Goal: Information Seeking & Learning: Learn about a topic

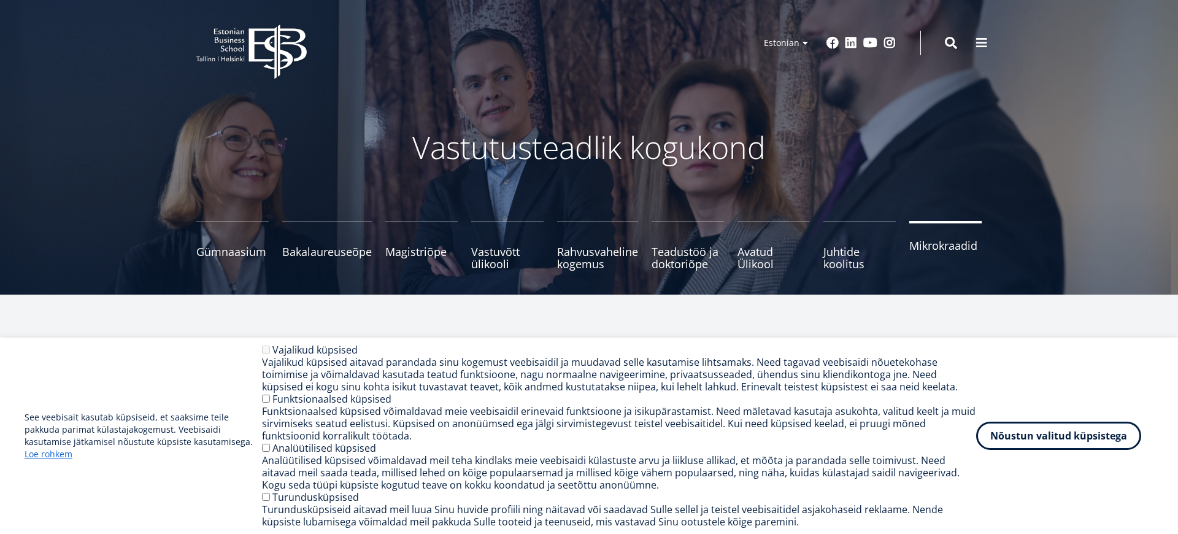
click at [923, 256] on link "Mikrokraadid" at bounding box center [945, 245] width 72 height 49
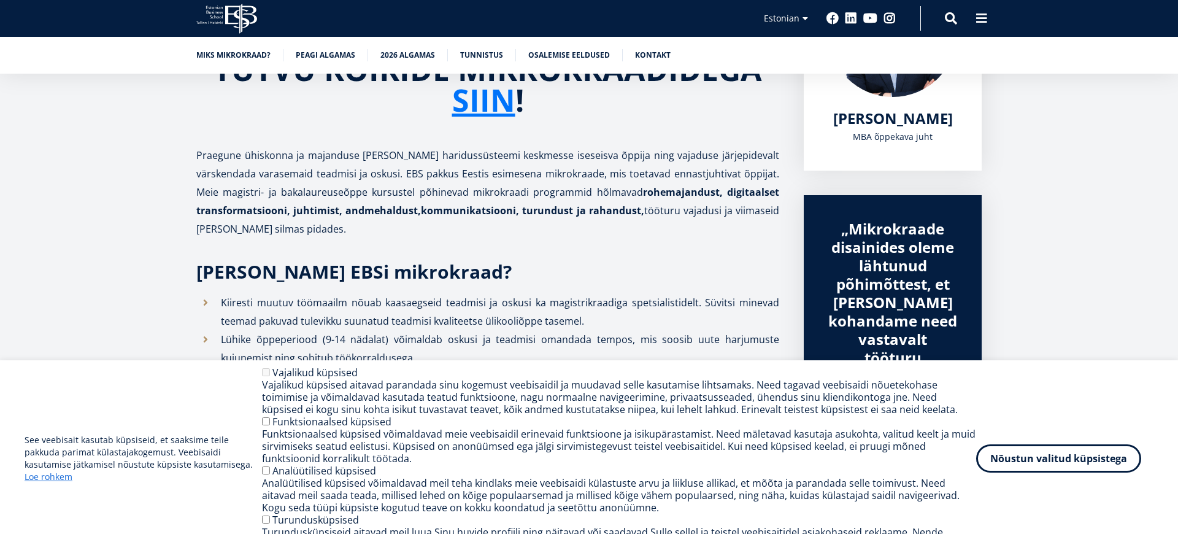
scroll to position [290, 0]
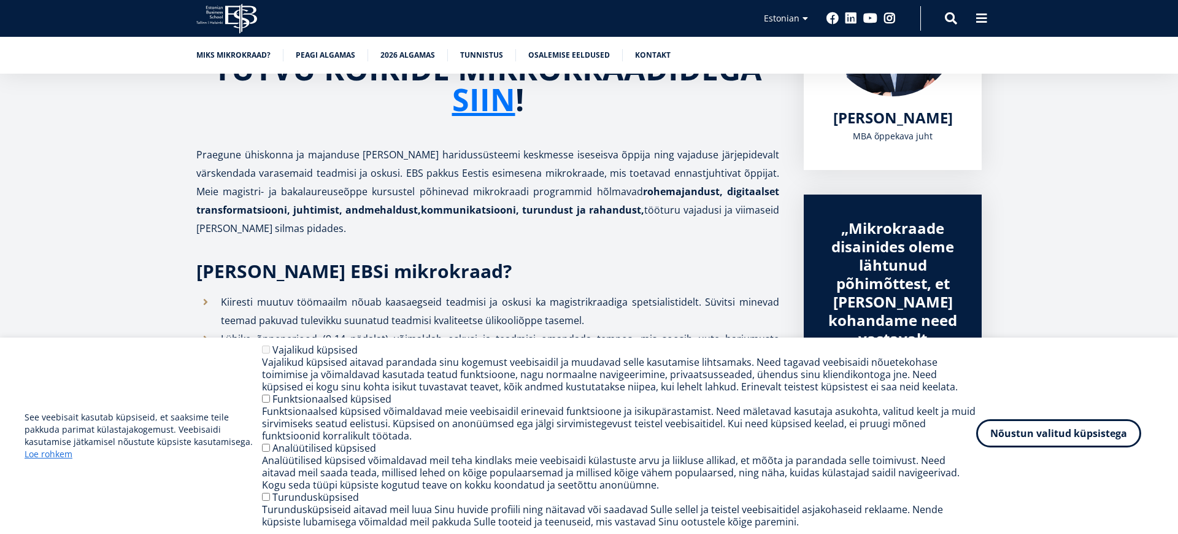
click at [1076, 423] on button "Nõustun valitud küpsistega" at bounding box center [1058, 433] width 165 height 28
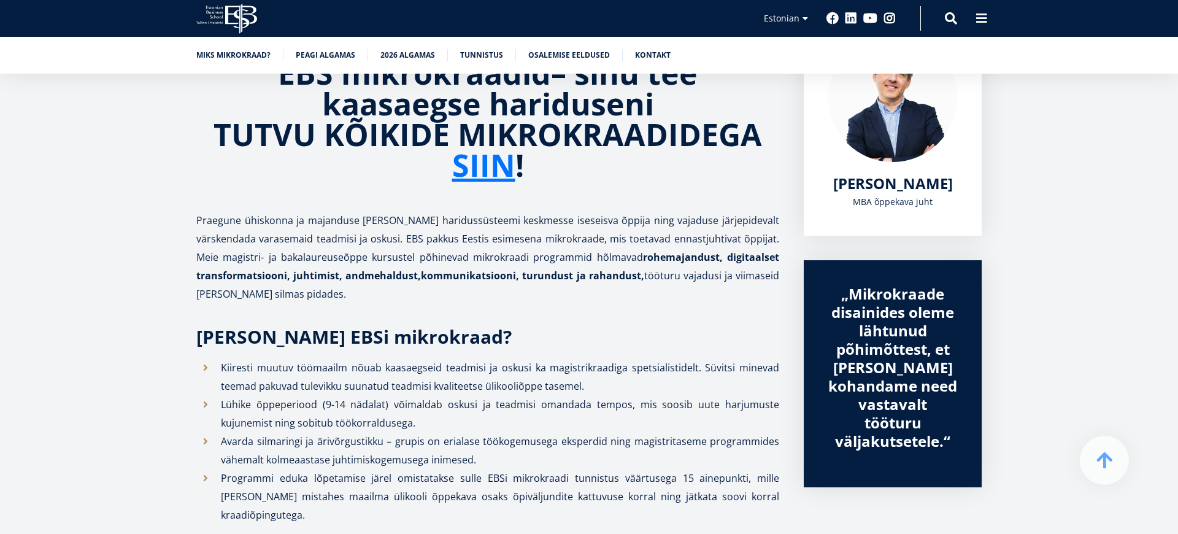
scroll to position [0, 0]
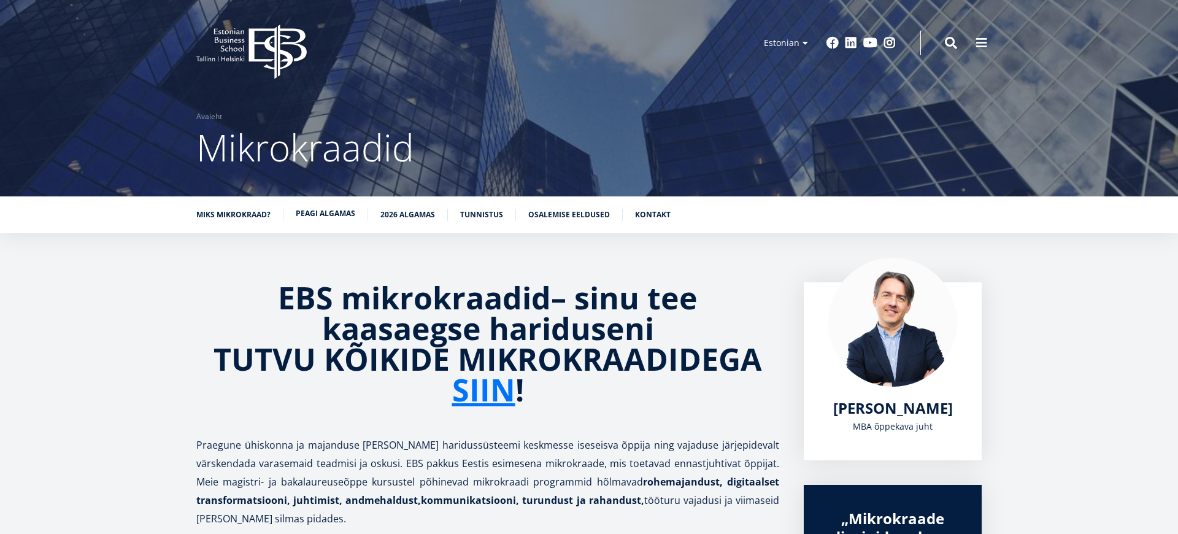
click at [337, 213] on link "Peagi algamas" at bounding box center [325, 213] width 59 height 12
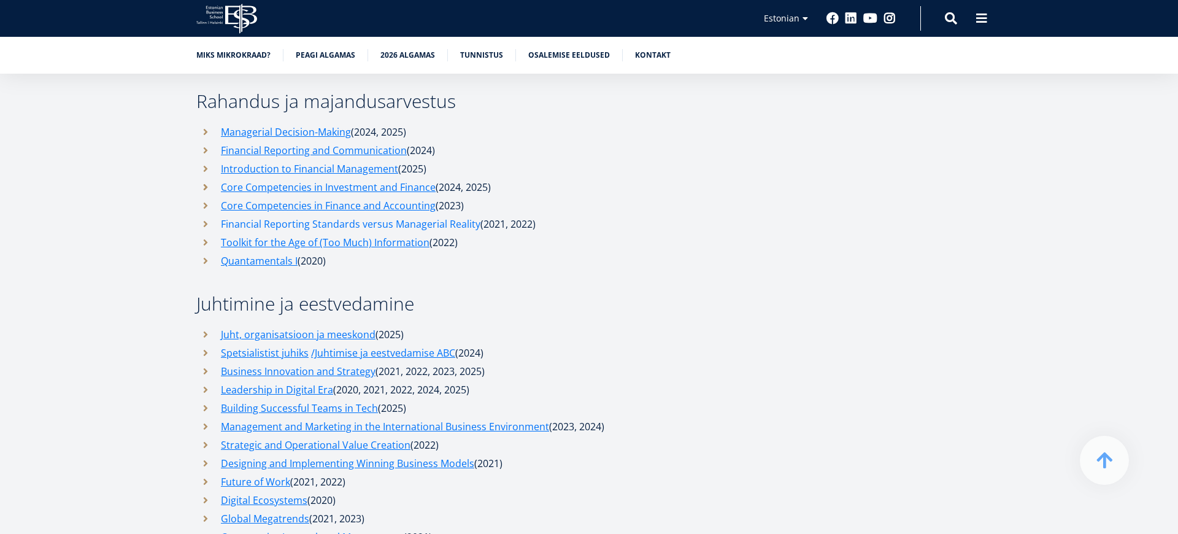
scroll to position [4340, 0]
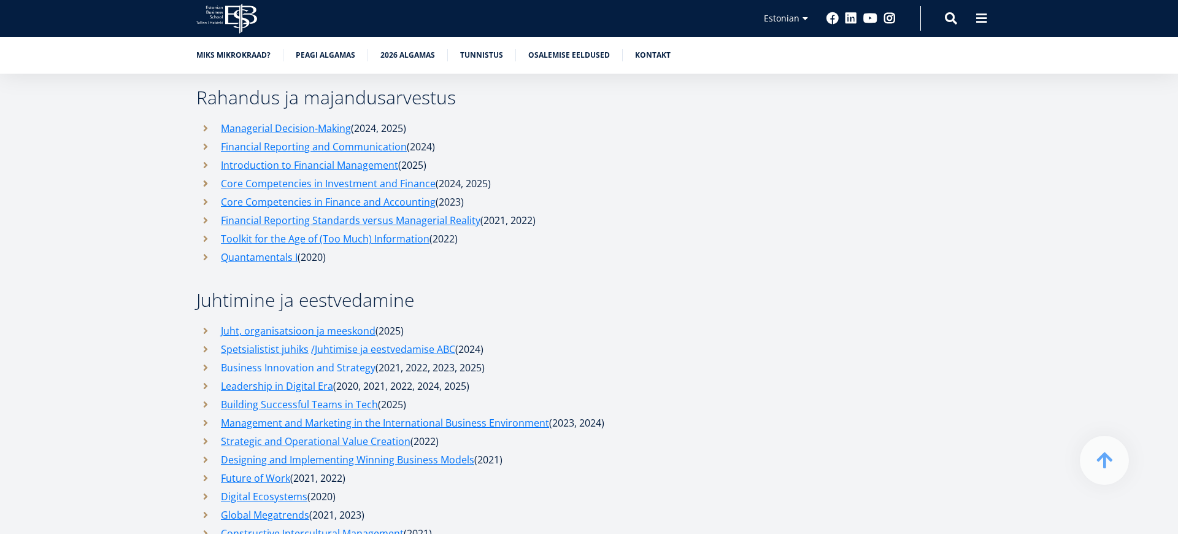
click at [269, 358] on link "Business Innovation and Strategy" at bounding box center [298, 367] width 155 height 18
